Goal: Check status: Check status

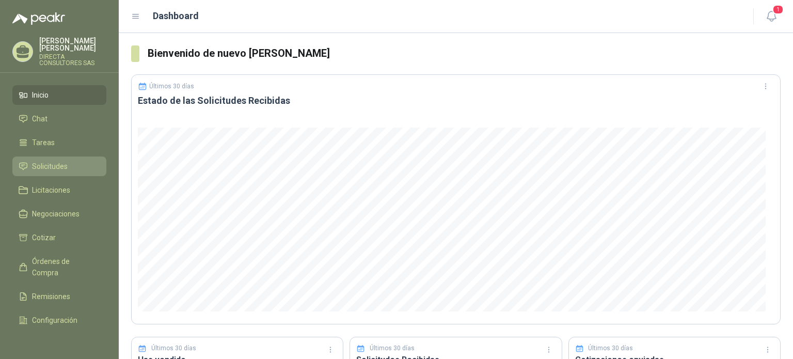
click at [53, 161] on span "Solicitudes" at bounding box center [50, 166] width 36 height 11
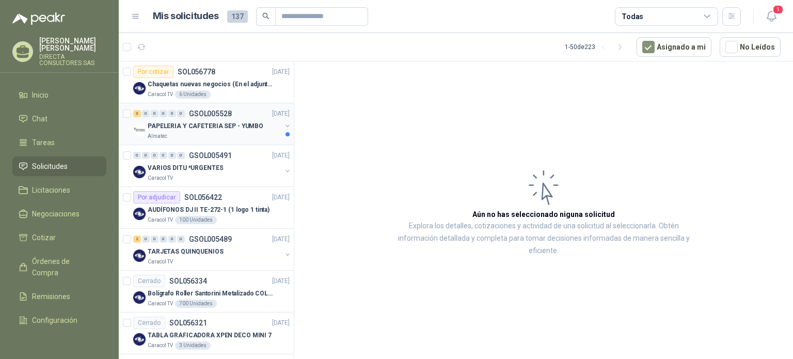
click at [158, 124] on p "PAPELERIA Y CAFETERIA SEP - YUMBO" at bounding box center [206, 126] width 116 height 10
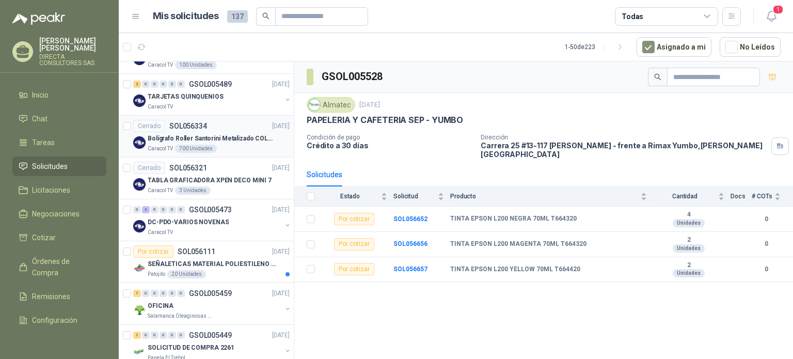
scroll to position [207, 0]
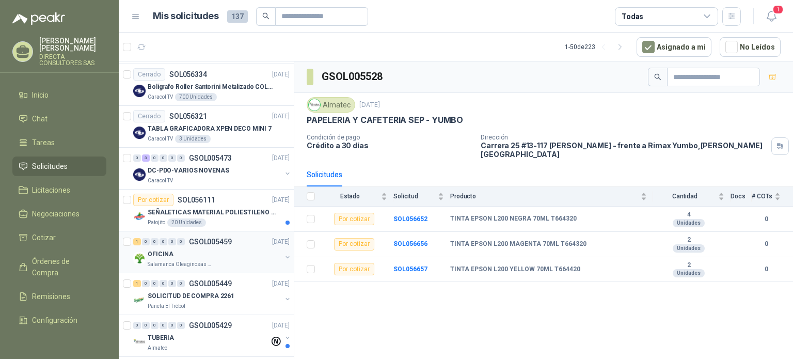
click at [199, 261] on p "Salamanca Oleaginosas SAS" at bounding box center [180, 264] width 65 height 8
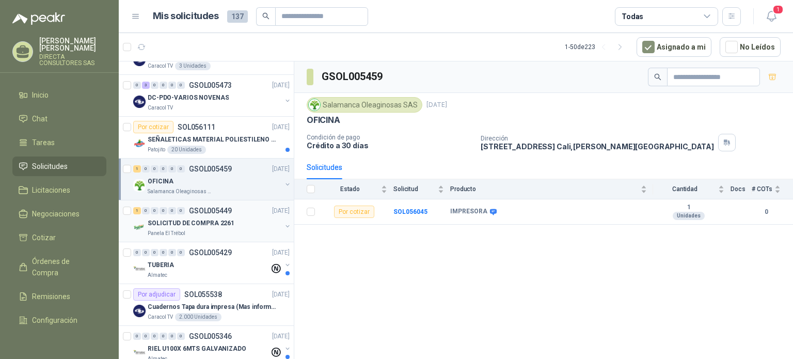
scroll to position [361, 0]
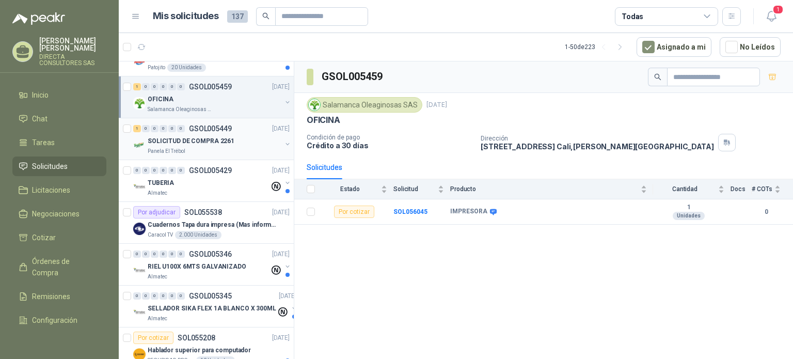
click at [205, 147] on div "Panela El Trébol" at bounding box center [215, 151] width 134 height 8
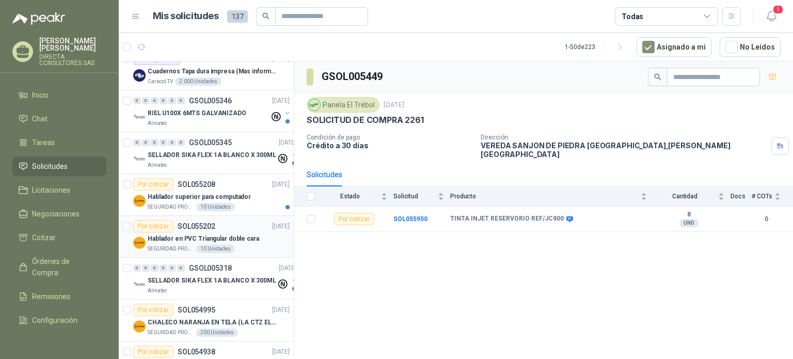
scroll to position [620, 0]
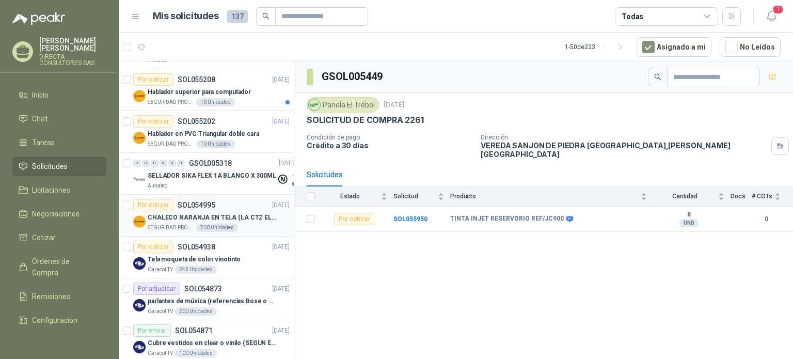
click at [166, 213] on p "CHALECO NARANJA EN TELA (LA CTZ ELEGIDA DEBE ENVIAR MUESTRA)" at bounding box center [212, 218] width 129 height 10
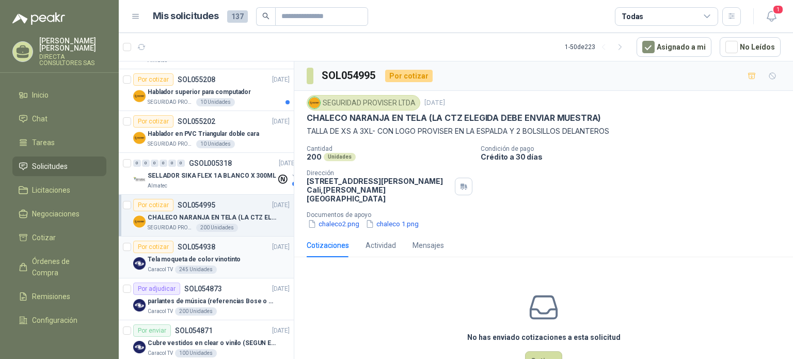
scroll to position [723, 0]
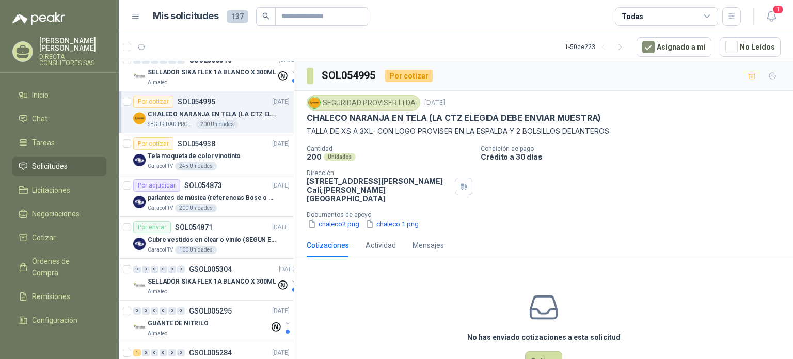
click at [174, 109] on p "CHALECO NARANJA EN TELA (LA CTZ ELEGIDA DEBE ENVIAR MUESTRA)" at bounding box center [212, 114] width 129 height 10
